Goal: Transaction & Acquisition: Download file/media

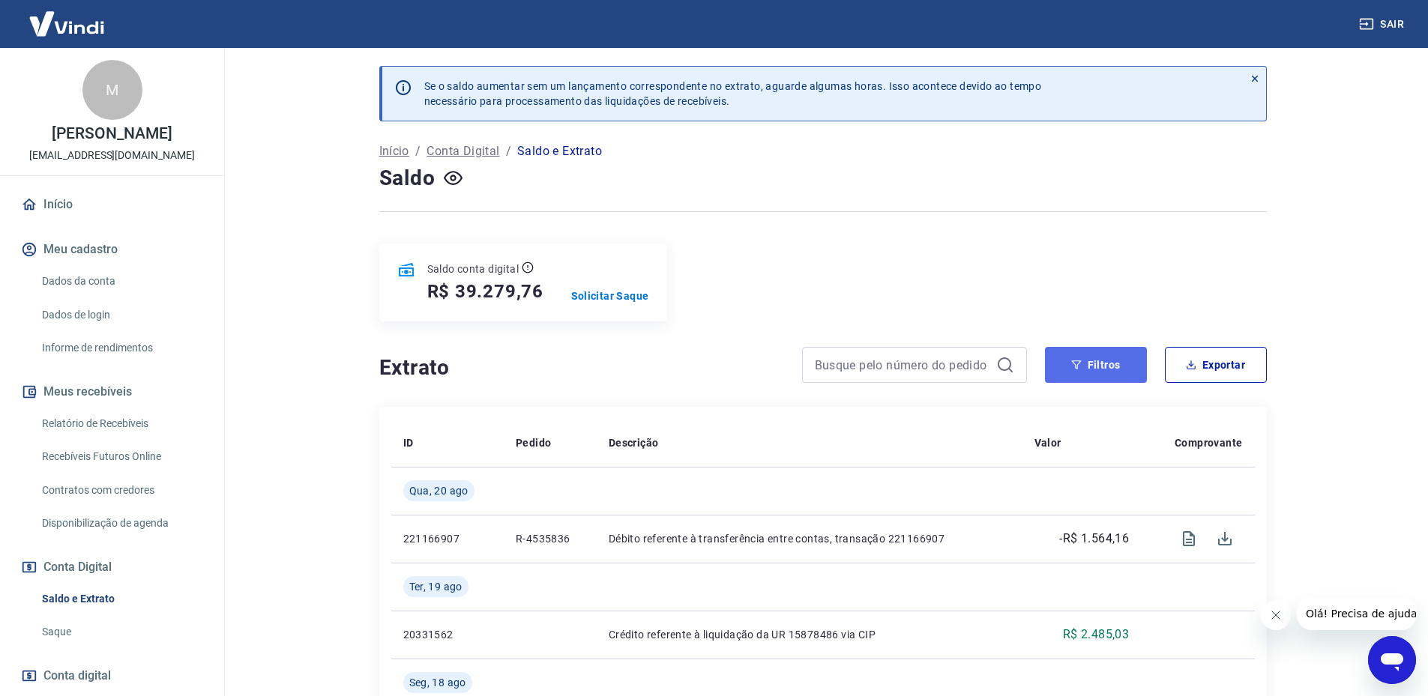
click at [1111, 358] on button "Filtros" at bounding box center [1096, 365] width 102 height 36
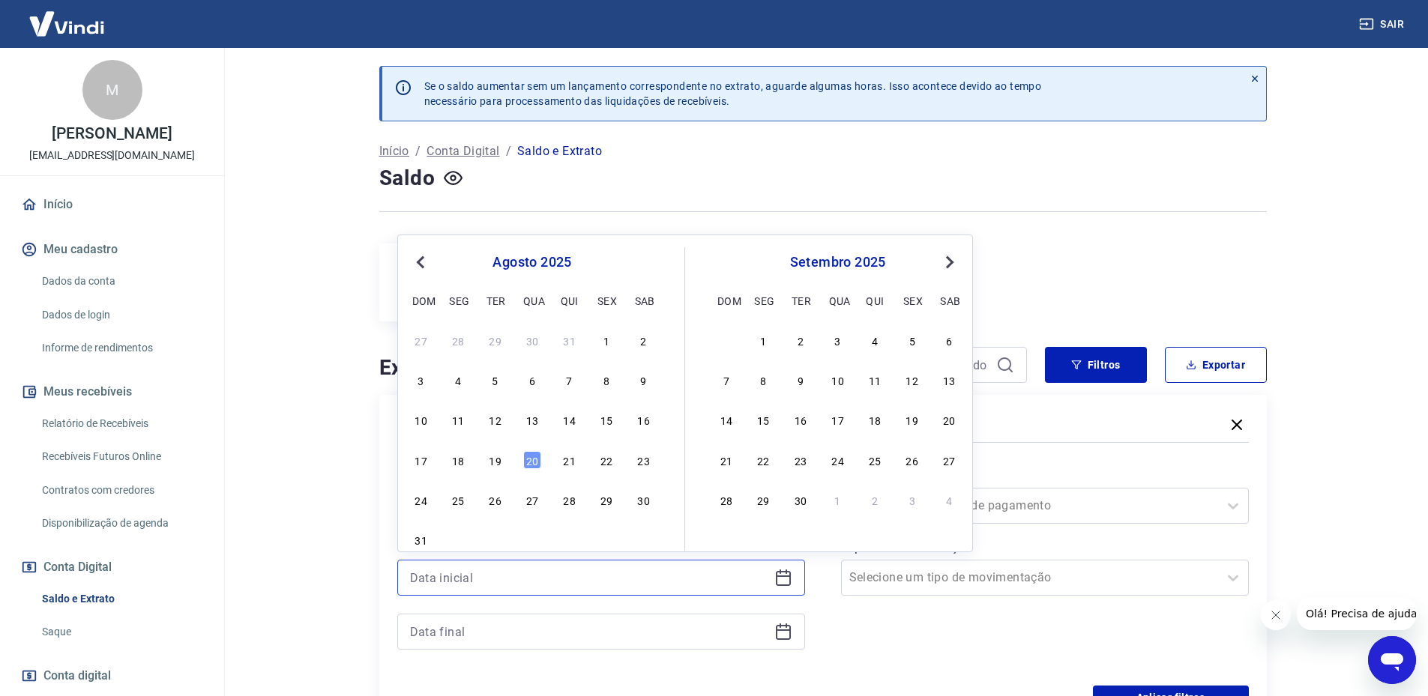
click at [461, 575] on input at bounding box center [589, 578] width 358 height 22
type input "01/04/2025"
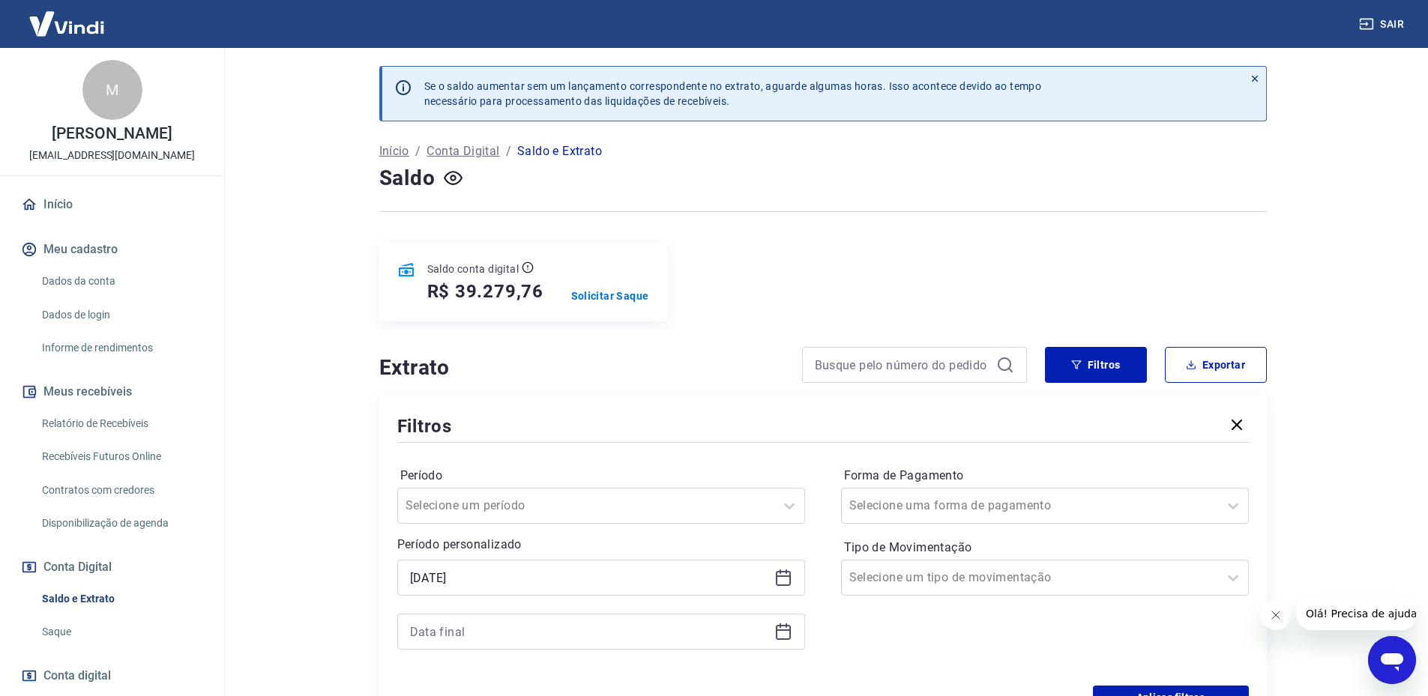
click at [466, 620] on div at bounding box center [601, 632] width 408 height 36
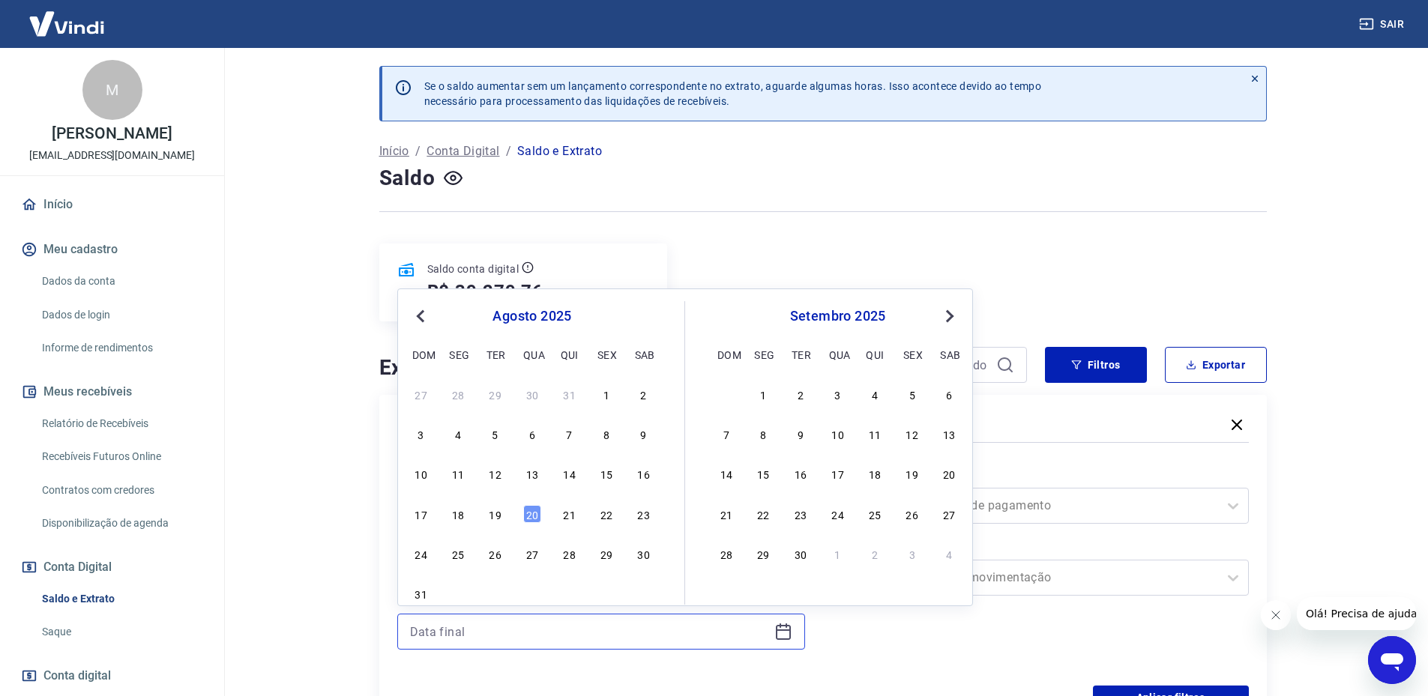
click at [458, 630] on input at bounding box center [589, 632] width 358 height 22
click at [531, 509] on div "20" at bounding box center [532, 514] width 18 height 18
type input "20/08/2025"
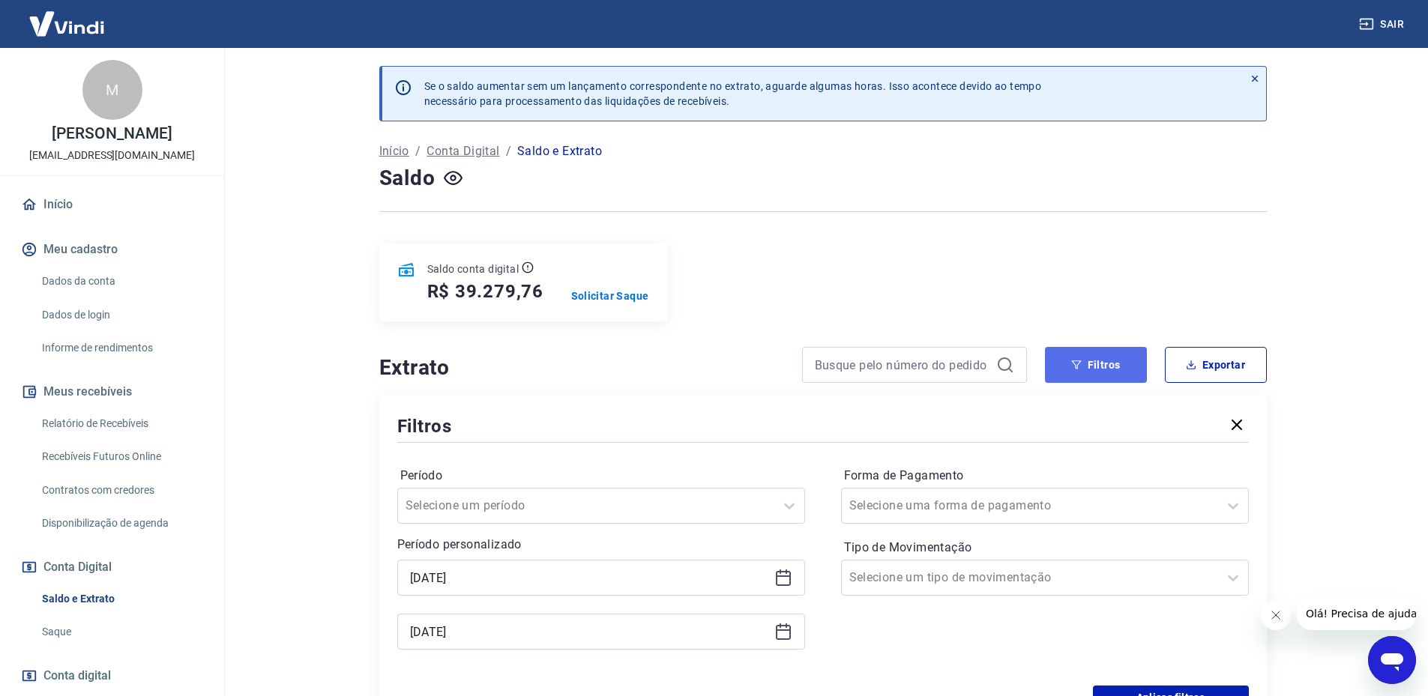
click at [1110, 362] on button "Filtros" at bounding box center [1096, 365] width 102 height 36
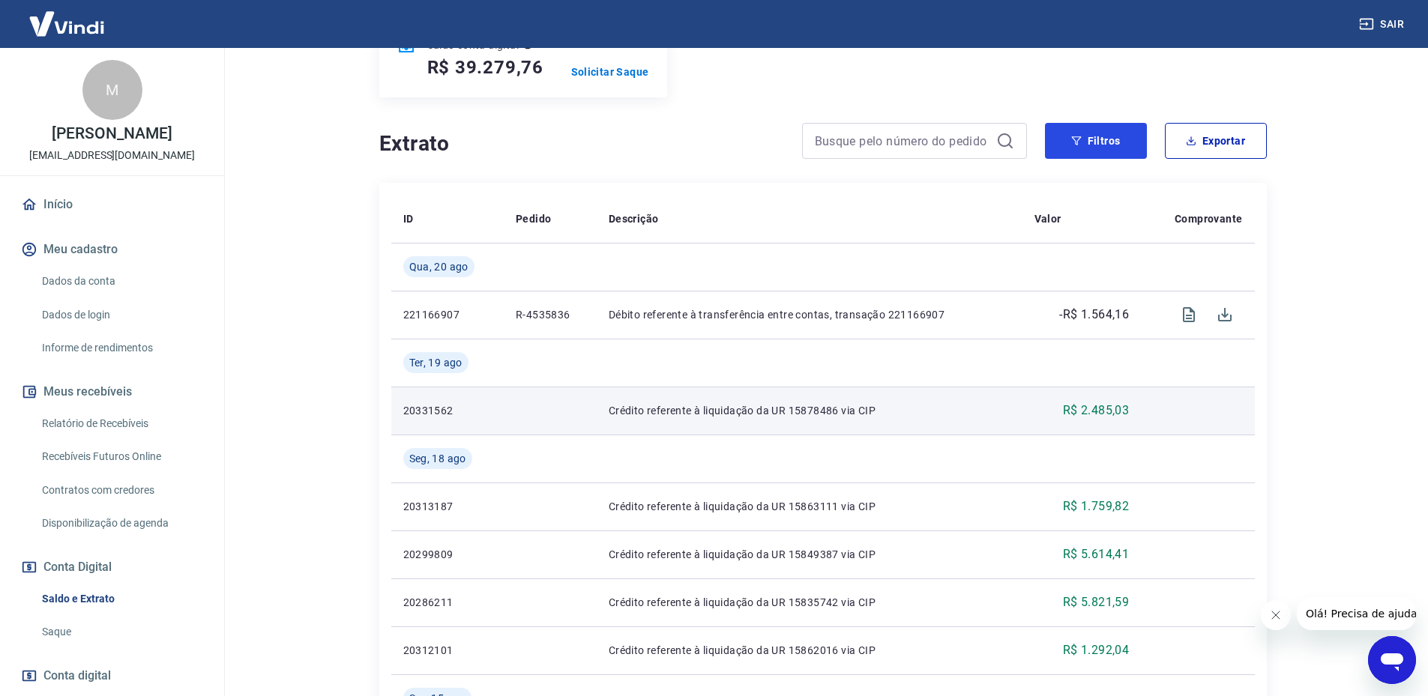
scroll to position [225, 0]
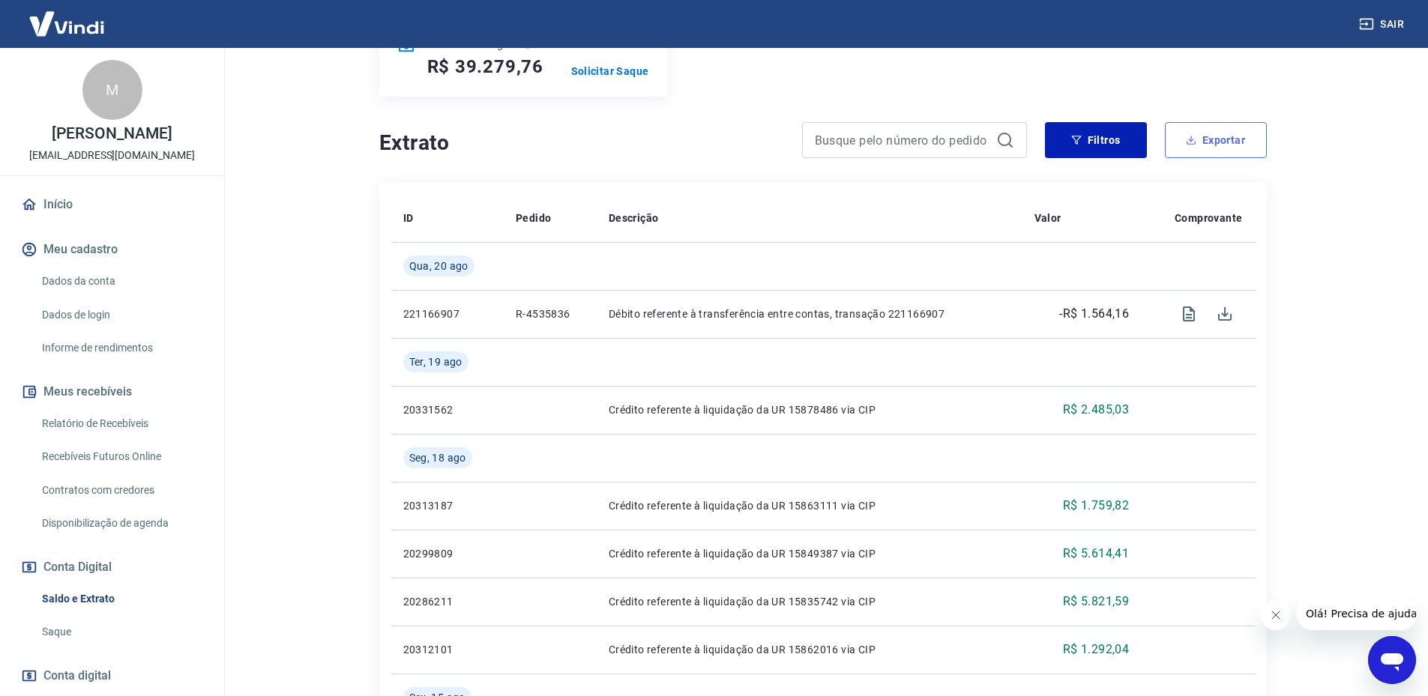
click at [1211, 145] on button "Exportar" at bounding box center [1216, 140] width 102 height 36
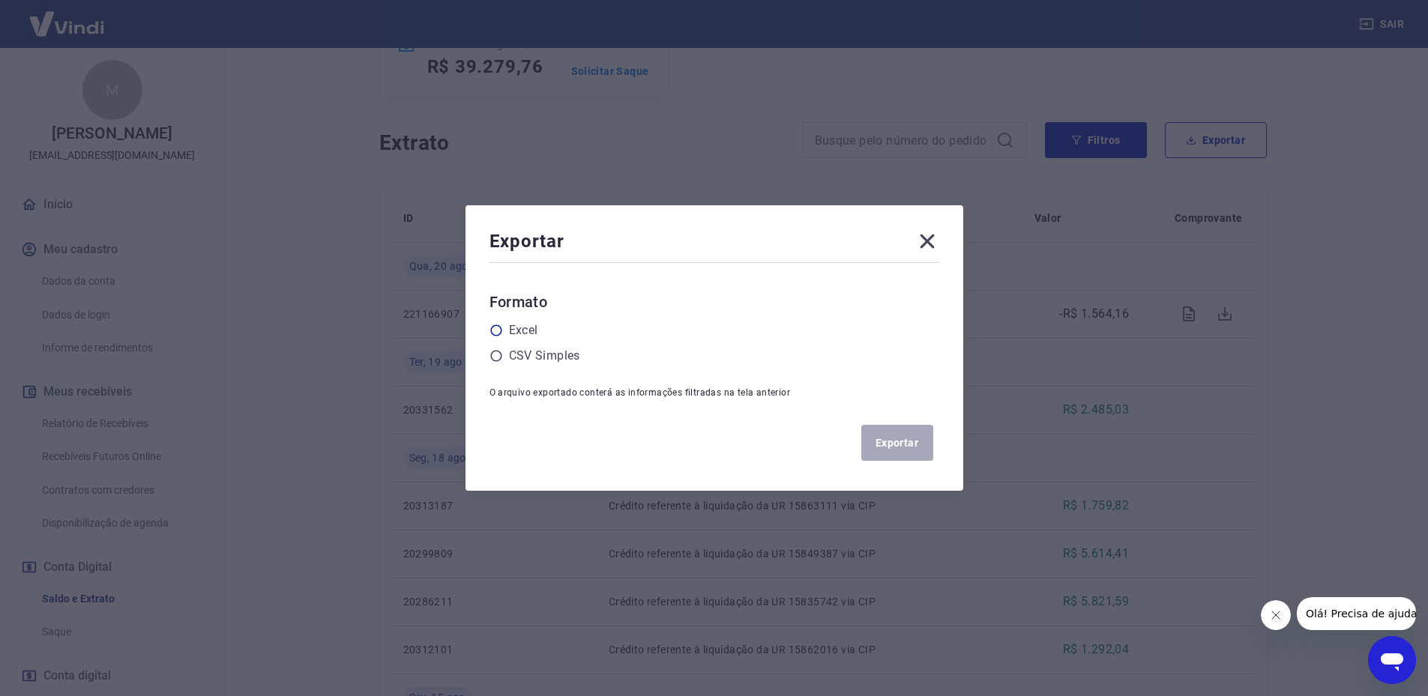
click at [526, 325] on label "Excel" at bounding box center [523, 331] width 29 height 18
click at [0, 0] on input "radio" at bounding box center [0, 0] width 0 height 0
click at [903, 439] on button "Exportar" at bounding box center [897, 443] width 72 height 36
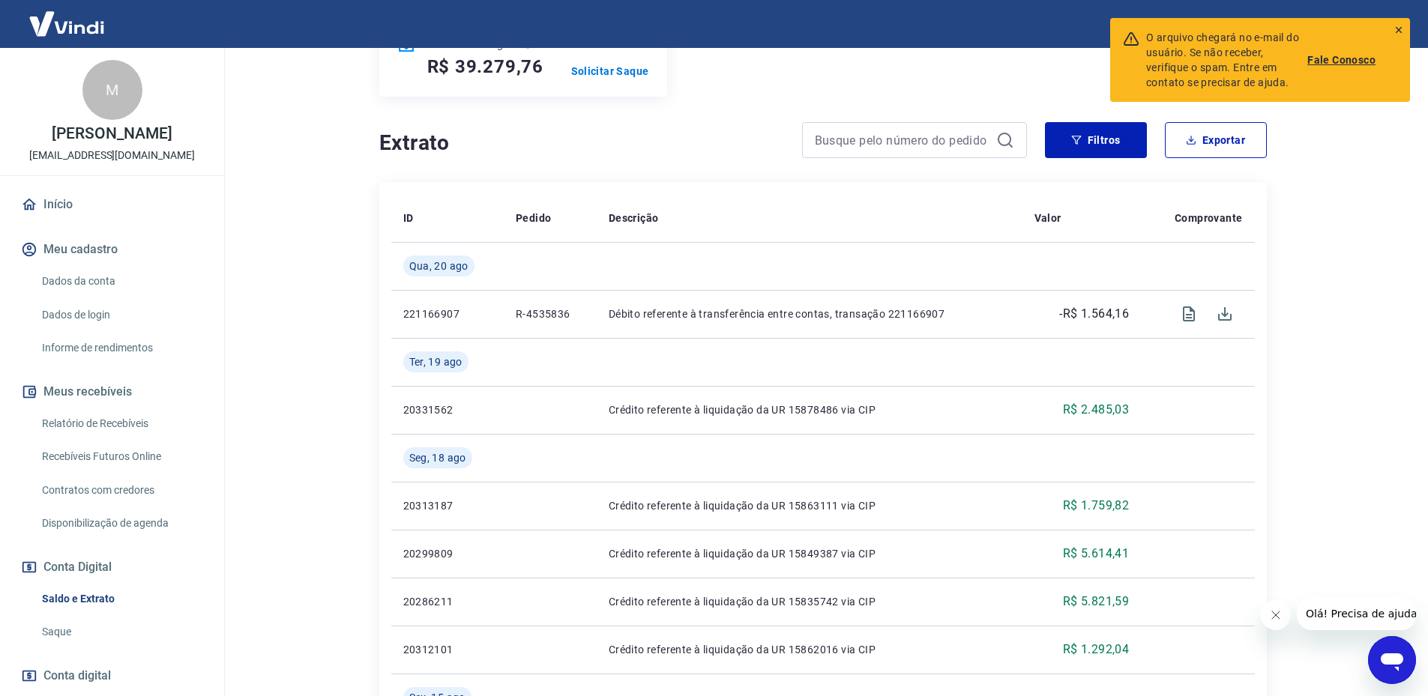
click at [1406, 33] on div "O arquivo chegará no e-mail do usuário. Se não receber, verifique o spam. Entre…" at bounding box center [1260, 60] width 300 height 84
click at [1403, 29] on icon at bounding box center [1399, 30] width 10 height 10
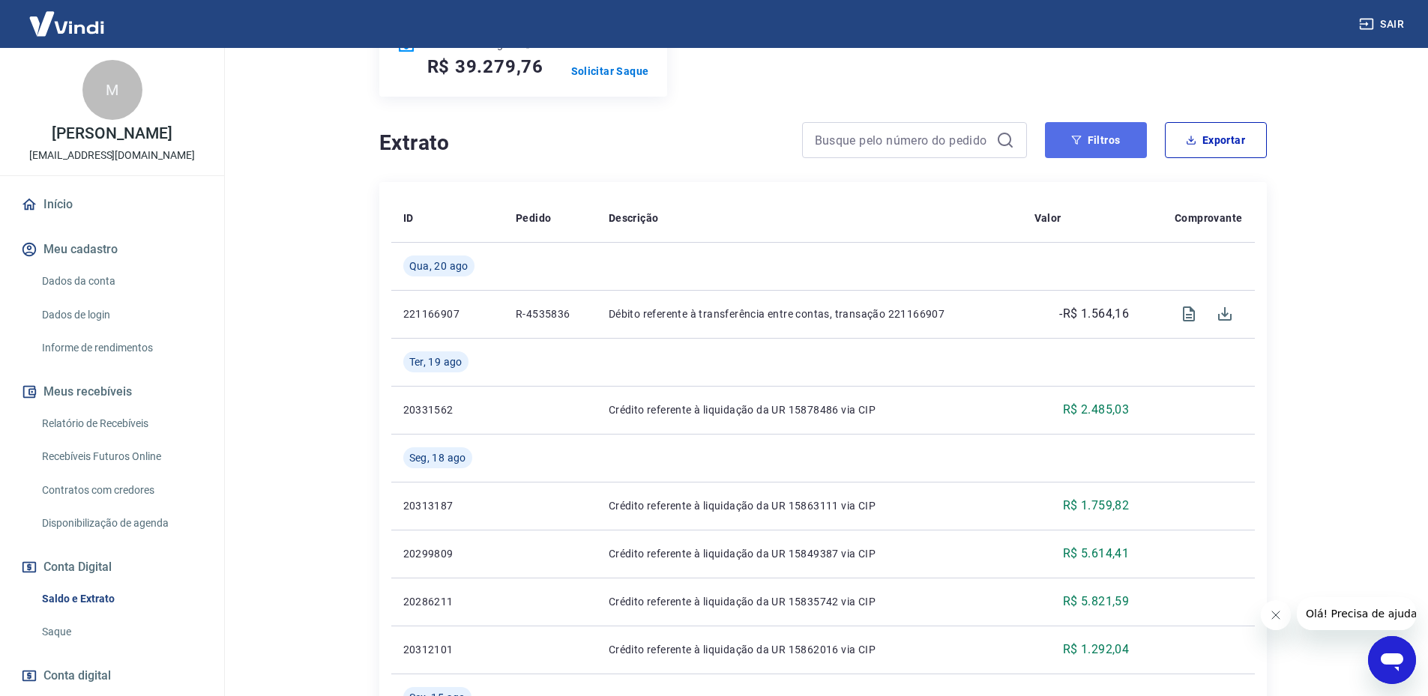
click at [1099, 150] on button "Filtros" at bounding box center [1096, 140] width 102 height 36
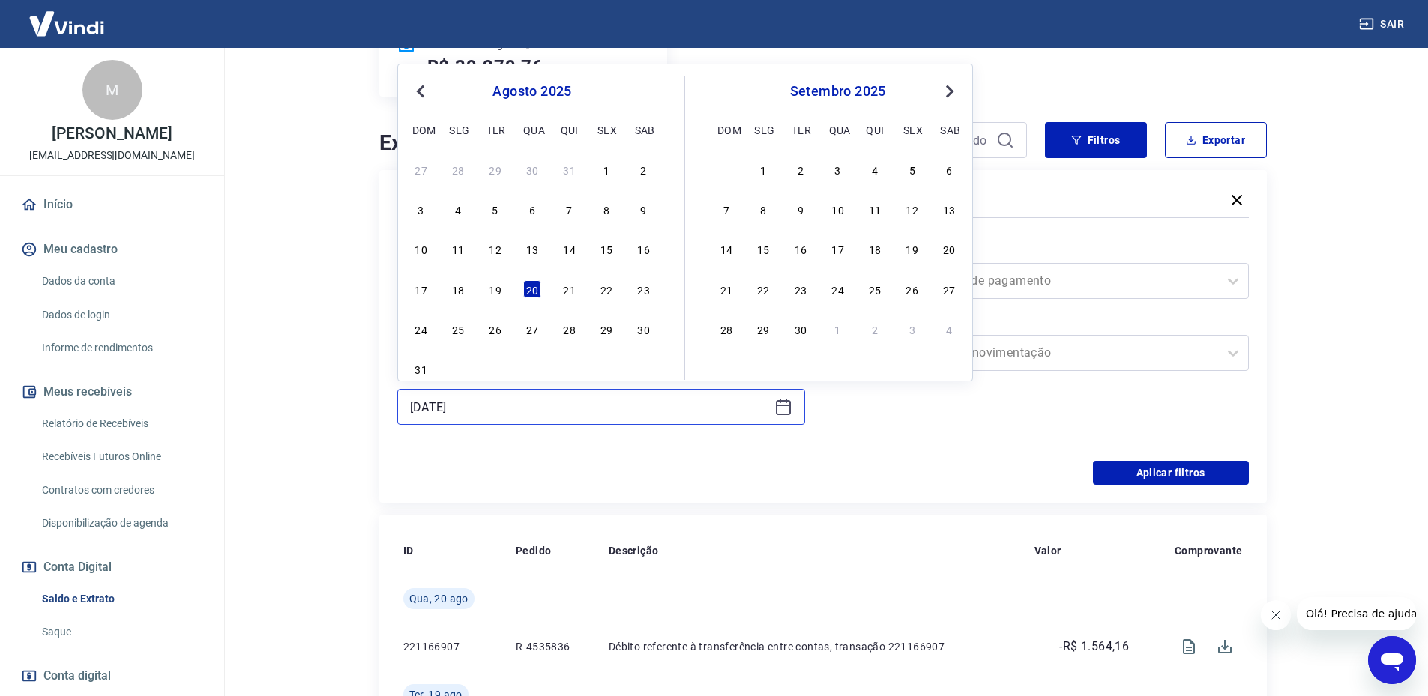
click at [439, 396] on input "20/08/2025" at bounding box center [589, 407] width 358 height 22
click at [502, 290] on div "19" at bounding box center [496, 289] width 18 height 18
type input "19/08/2025"
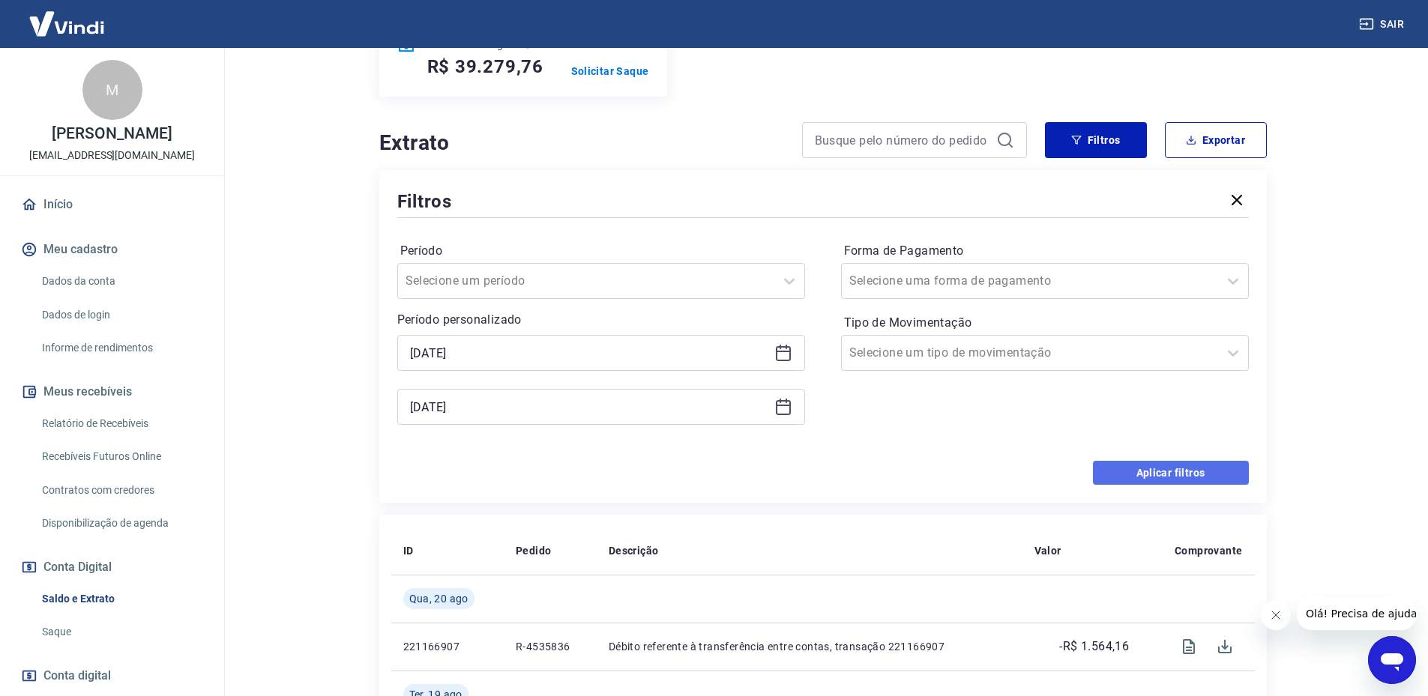
click at [1138, 469] on button "Aplicar filtros" at bounding box center [1171, 473] width 156 height 24
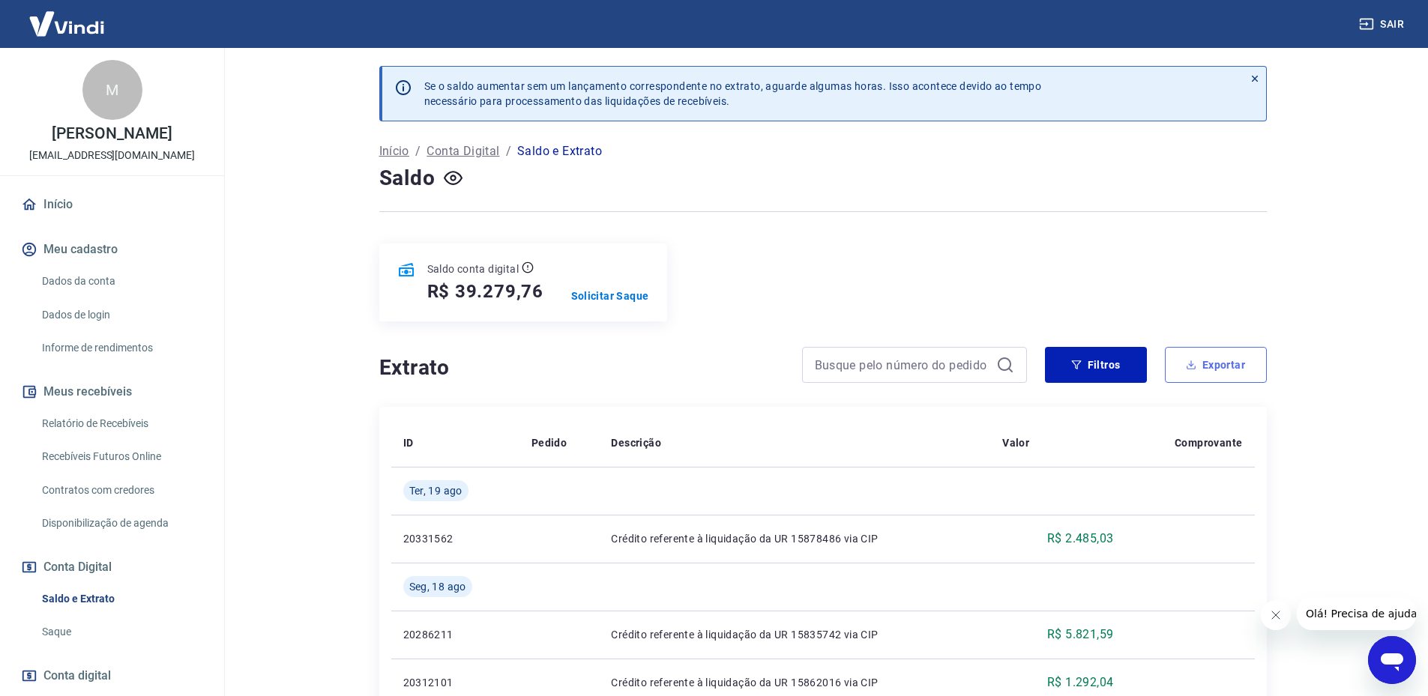
click at [1229, 361] on button "Exportar" at bounding box center [1216, 365] width 102 height 36
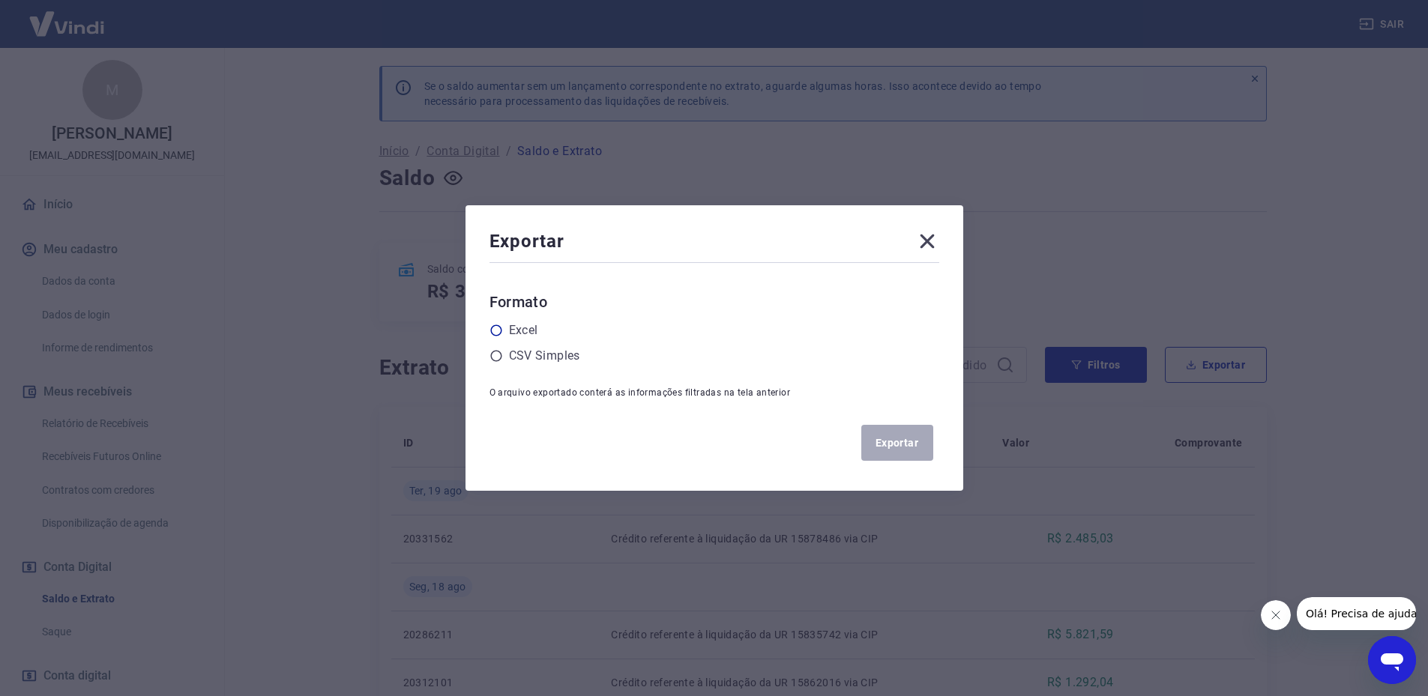
click at [522, 334] on label "Excel" at bounding box center [523, 331] width 29 height 18
click at [0, 0] on input "radio" at bounding box center [0, 0] width 0 height 0
click at [877, 440] on button "Exportar" at bounding box center [897, 443] width 72 height 36
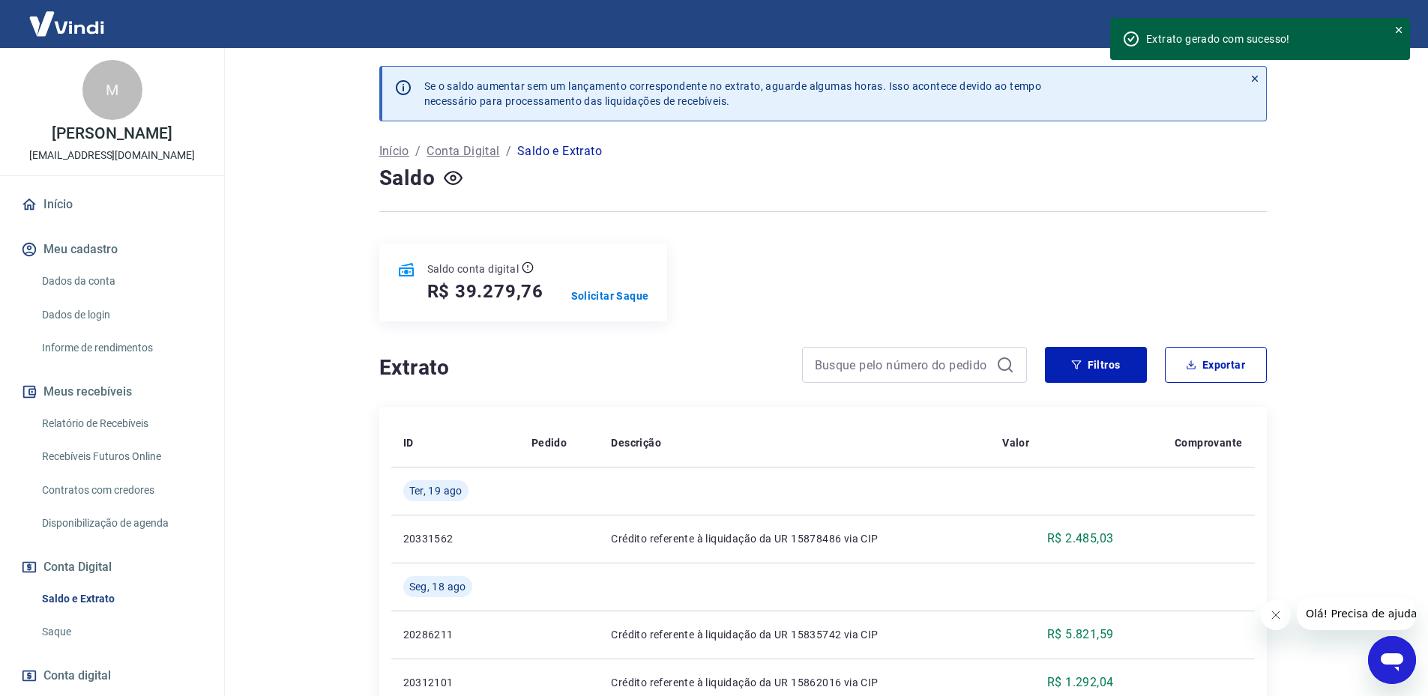
click at [1413, 99] on main "Se o saldo aumentar sem um lançamento correspondente no extrato, aguarde alguma…" at bounding box center [822, 372] width 1211 height 648
